Goal: Information Seeking & Learning: Understand process/instructions

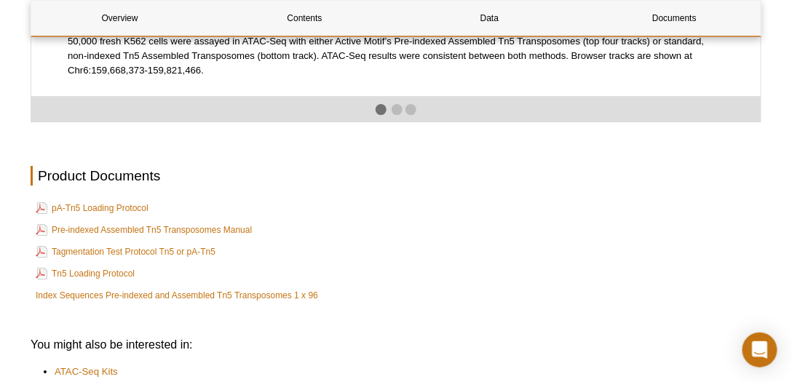
scroll to position [2699, 0]
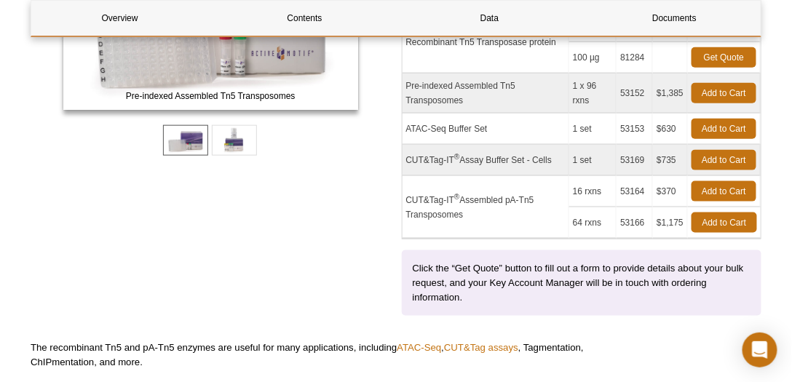
scroll to position [374, 0]
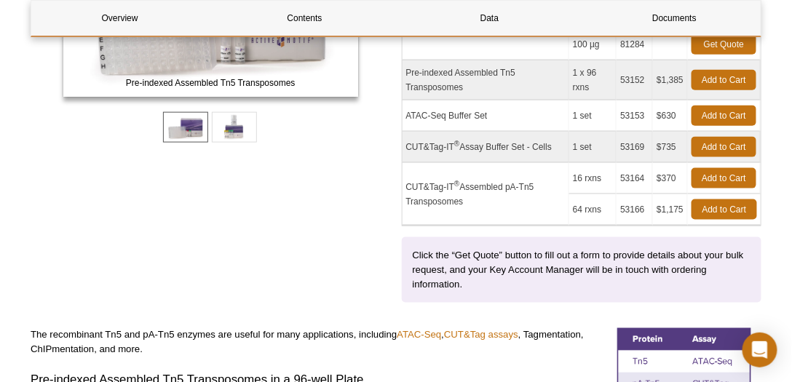
drag, startPoint x: 485, startPoint y: 113, endPoint x: 496, endPoint y: 113, distance: 10.2
click at [496, 113] on td "ATAC-Seq Buffer Set" at bounding box center [485, 115] width 167 height 31
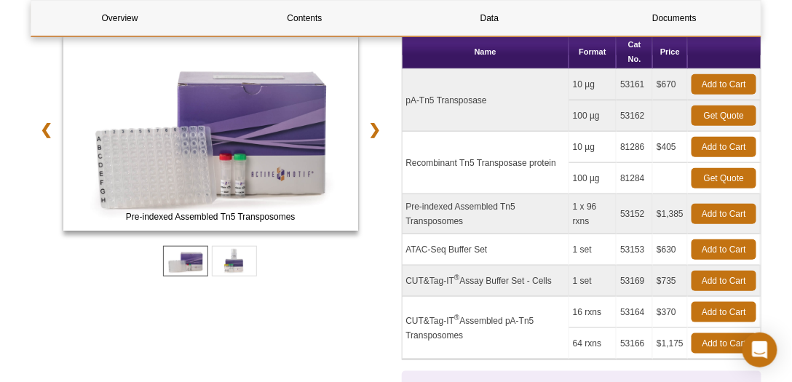
scroll to position [144, 0]
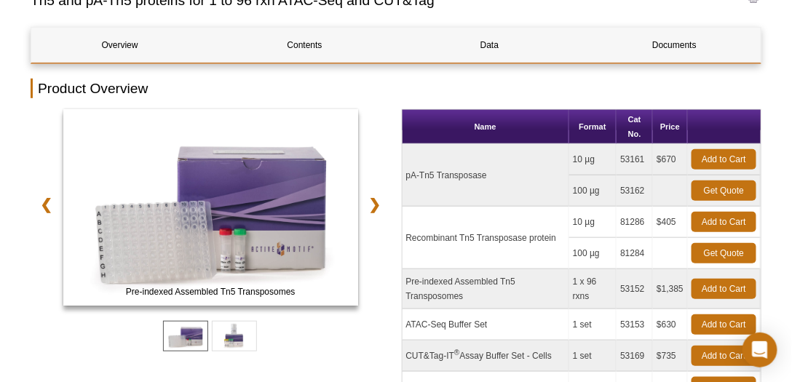
click at [406, 94] on h2 "Product Overview" at bounding box center [396, 89] width 731 height 20
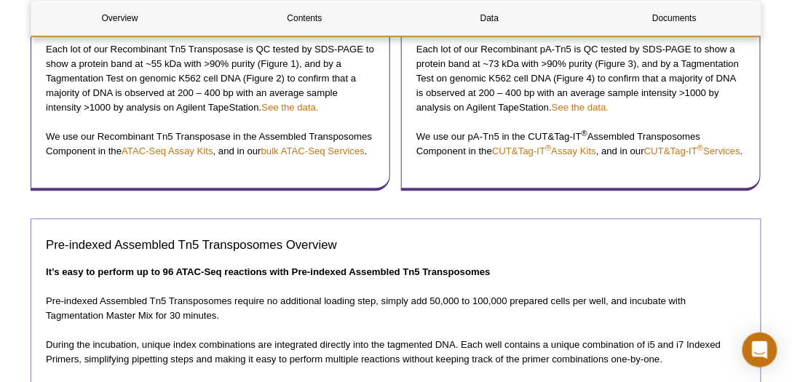
scroll to position [873, 0]
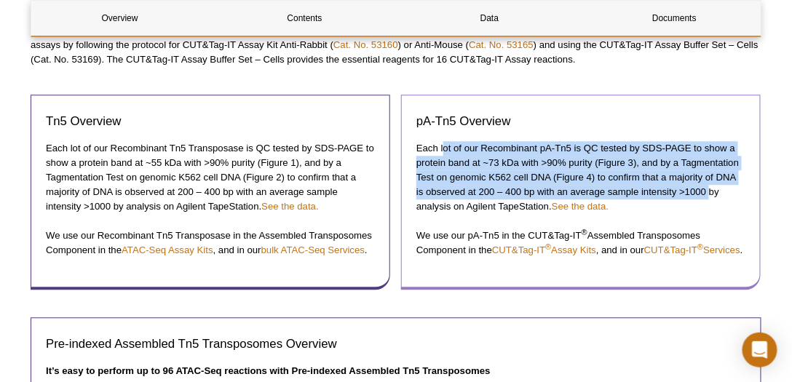
drag, startPoint x: 527, startPoint y: 140, endPoint x: 700, endPoint y: 189, distance: 179.9
click at [700, 189] on p "Each lot of our Recombinant pA-Tn5 is QC tested by SDS-PAGE to show a protein b…" at bounding box center [580, 177] width 329 height 73
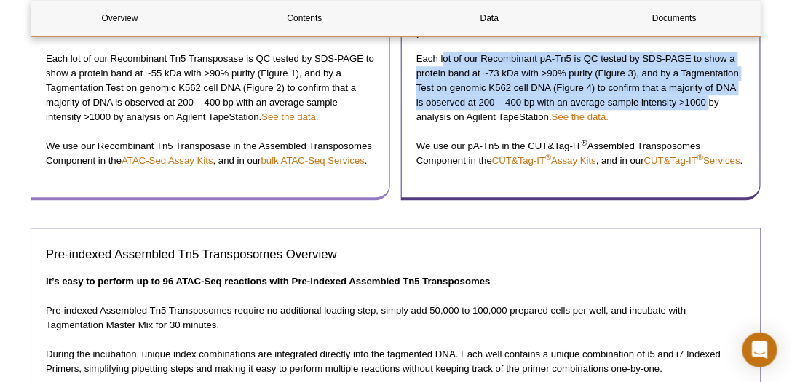
scroll to position [915, 0]
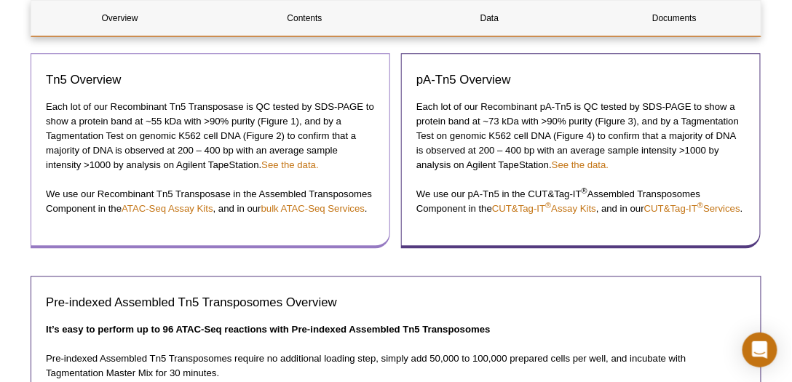
click at [306, 117] on p "Each lot of our Recombinant Tn5 Transposase is QC tested by SDS-PAGE to show a …" at bounding box center [210, 136] width 329 height 73
click at [255, 114] on p "Each lot of our Recombinant Tn5 Transposase is QC tested by SDS-PAGE to show a …" at bounding box center [210, 136] width 329 height 73
drag, startPoint x: 226, startPoint y: 164, endPoint x: 216, endPoint y: 173, distance: 13.4
click at [199, 164] on p "Each lot of our Recombinant Tn5 Transposase is QC tested by SDS-PAGE to show a …" at bounding box center [210, 136] width 329 height 73
click at [220, 176] on div "Tn5 Overview Each lot of our Recombinant Tn5 Transposase is QC tested by SDS-PA…" at bounding box center [210, 150] width 359 height 195
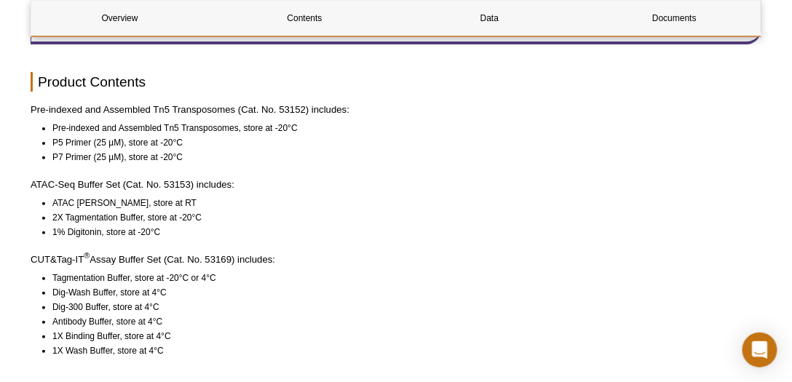
scroll to position [1455, 0]
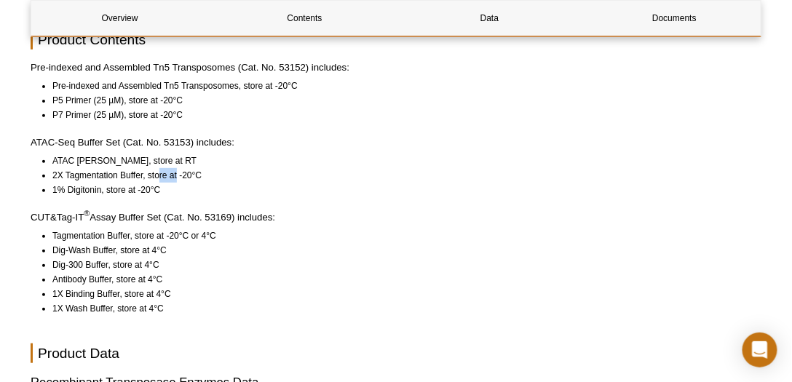
drag, startPoint x: 160, startPoint y: 188, endPoint x: 178, endPoint y: 188, distance: 17.5
click at [178, 183] on li "2X Tagmentation Buffer, store at -20°C" at bounding box center [400, 175] width 696 height 15
click at [215, 197] on li "1% Digitonin, store at -20°C" at bounding box center [400, 190] width 696 height 15
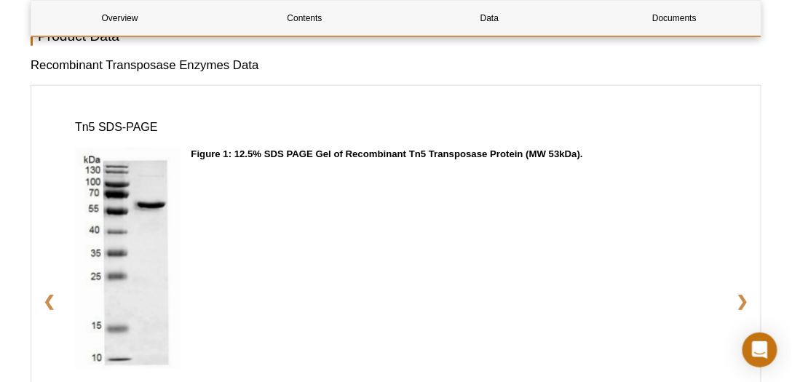
scroll to position [1788, 0]
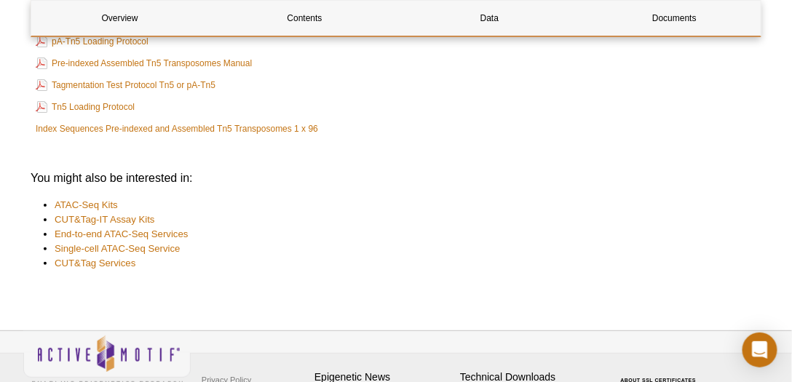
click at [390, 256] on li "Single-cell ATAC-Seq Service" at bounding box center [401, 249] width 692 height 15
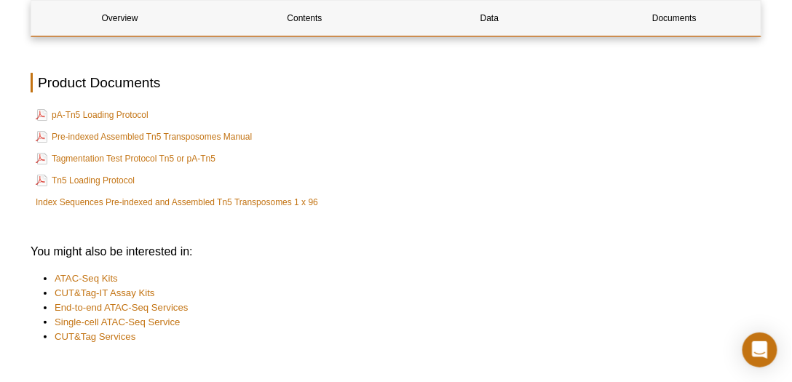
scroll to position [2615, 0]
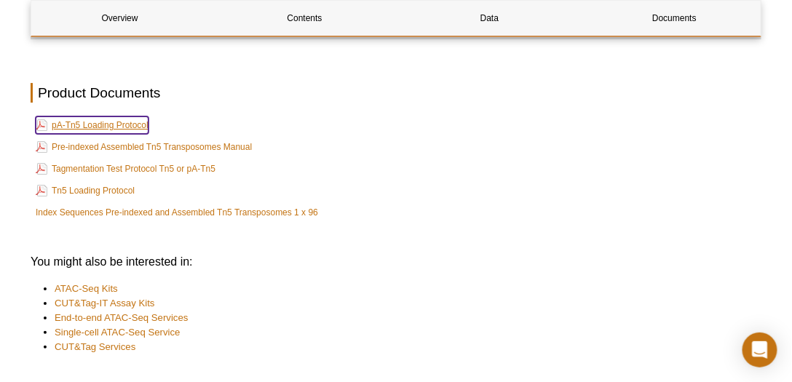
click at [121, 134] on link "pA-Tn5 Loading Protocol" at bounding box center [92, 124] width 113 height 17
drag, startPoint x: 116, startPoint y: 137, endPoint x: 228, endPoint y: 178, distance: 120.2
click at [335, 178] on td "Tagmentation Test Protocol Tn5 or pA-Tn5" at bounding box center [396, 169] width 728 height 20
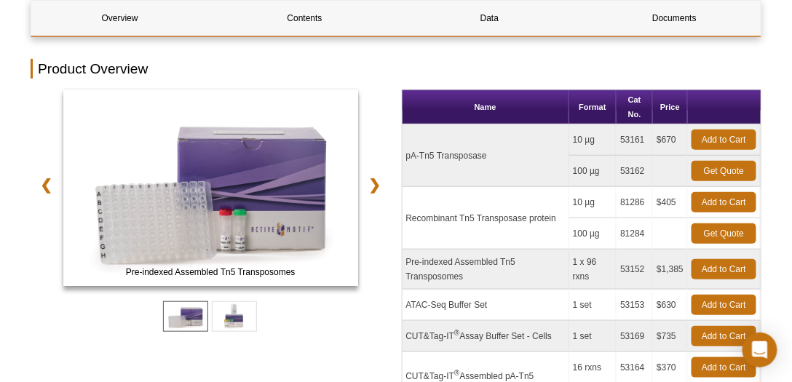
scroll to position [204, 0]
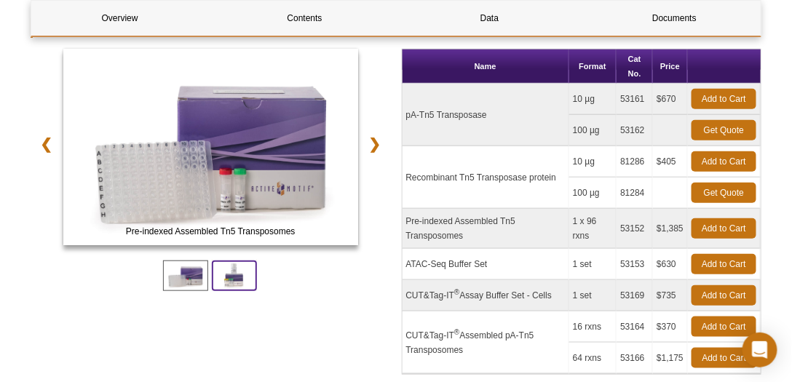
click at [233, 281] on span at bounding box center [234, 275] width 45 height 31
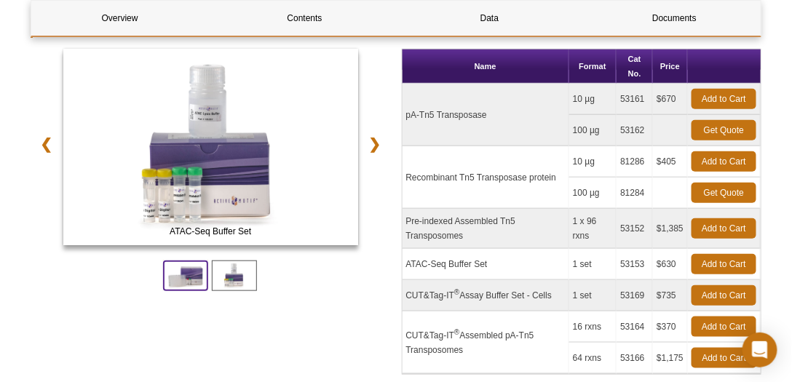
click at [183, 272] on span at bounding box center [185, 275] width 45 height 31
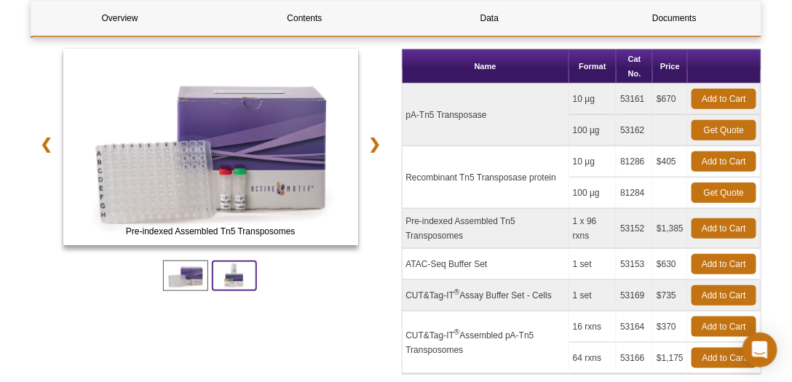
click at [225, 277] on span at bounding box center [234, 275] width 45 height 31
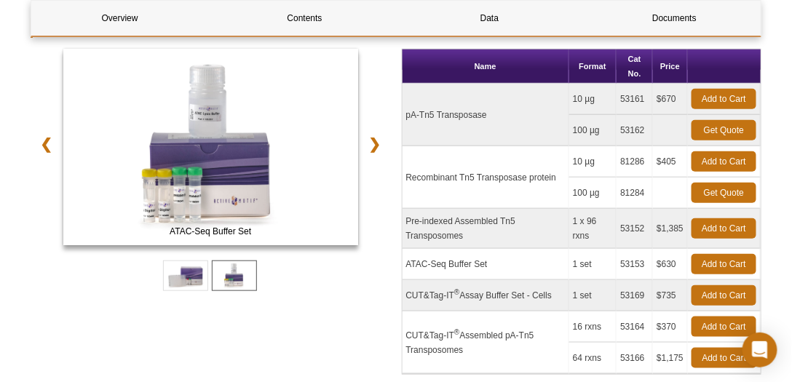
drag, startPoint x: 621, startPoint y: 160, endPoint x: 645, endPoint y: 159, distance: 23.3
click at [645, 159] on td "81286" at bounding box center [634, 161] width 36 height 31
copy td "81286"
click at [485, 338] on td "CUT&Tag-IT ® Assembled pA-Tn5 Transposomes" at bounding box center [485, 342] width 167 height 63
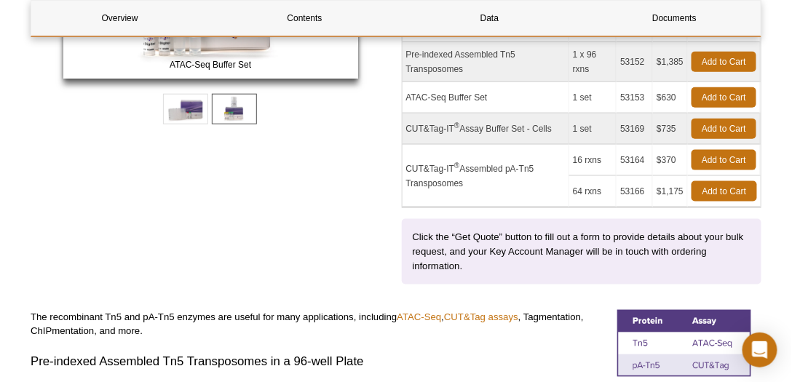
scroll to position [412, 0]
